Goal: Register for event/course

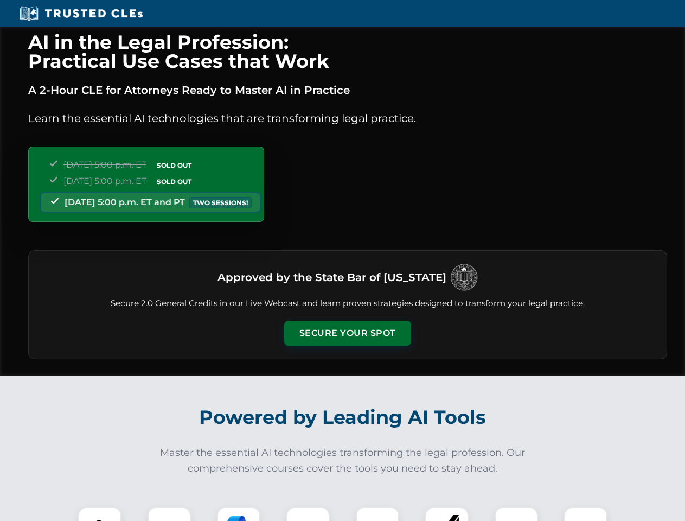
click at [347, 333] on button "Secure Your Spot" at bounding box center [347, 332] width 127 height 25
click at [100, 514] on img at bounding box center [99, 527] width 31 height 31
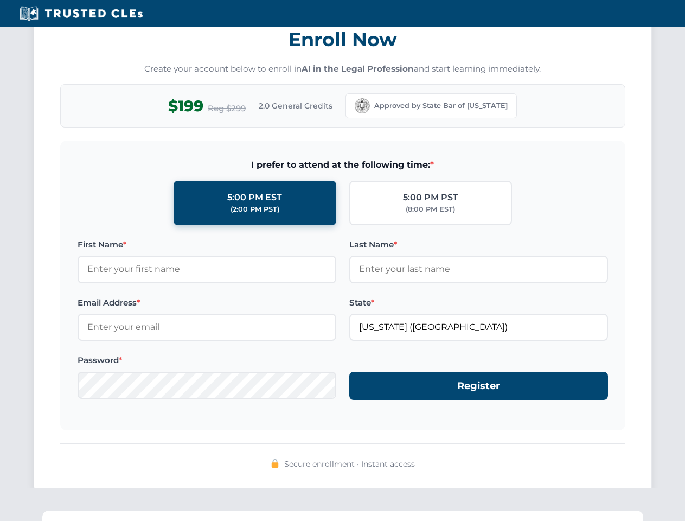
scroll to position [1064, 0]
